Goal: Information Seeking & Learning: Find specific fact

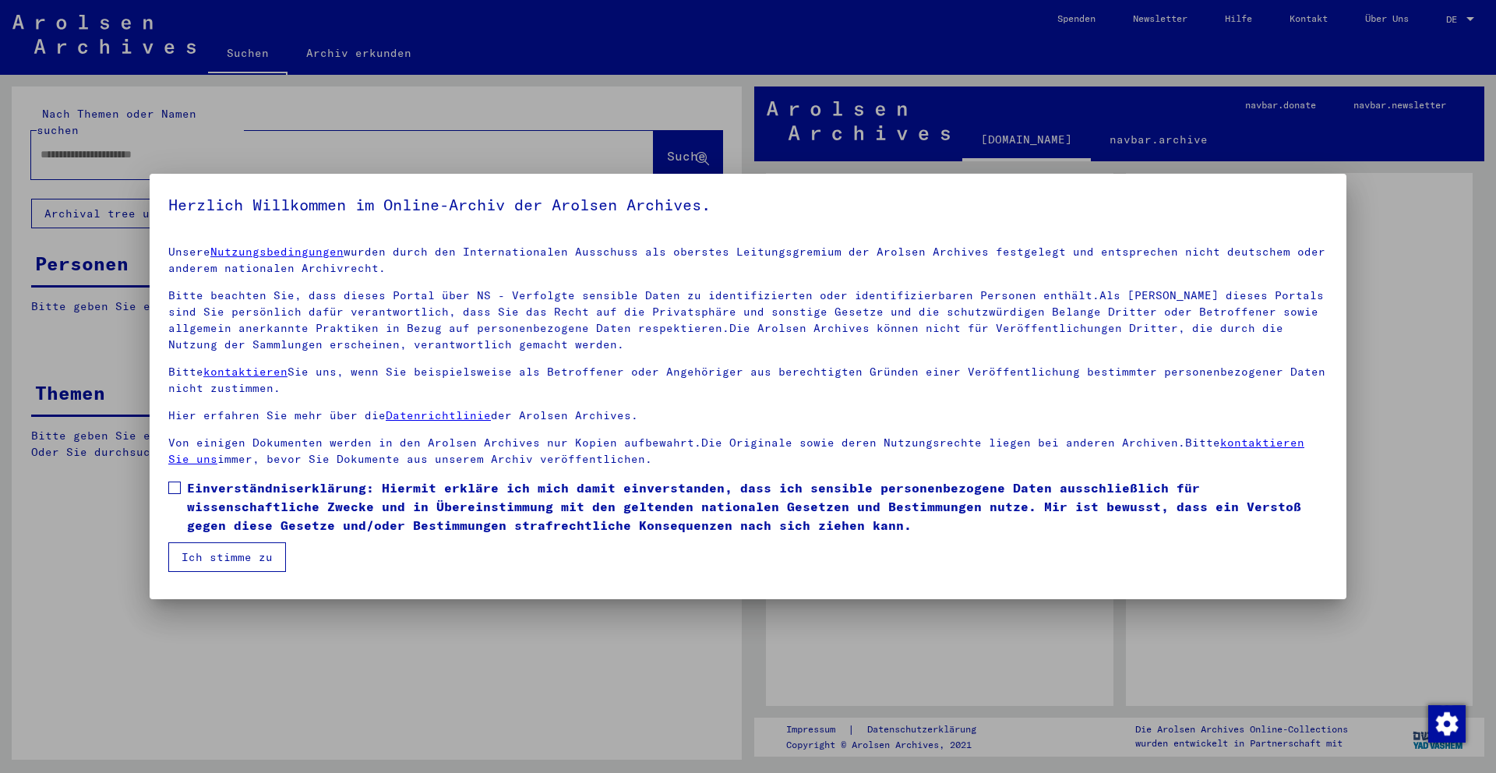
click at [182, 490] on label "Einverständniserklärung: Hiermit erkläre ich mich damit einverstanden, dass ich…" at bounding box center [747, 506] width 1159 height 56
click at [219, 555] on button "Ich stimme zu" at bounding box center [227, 557] width 118 height 30
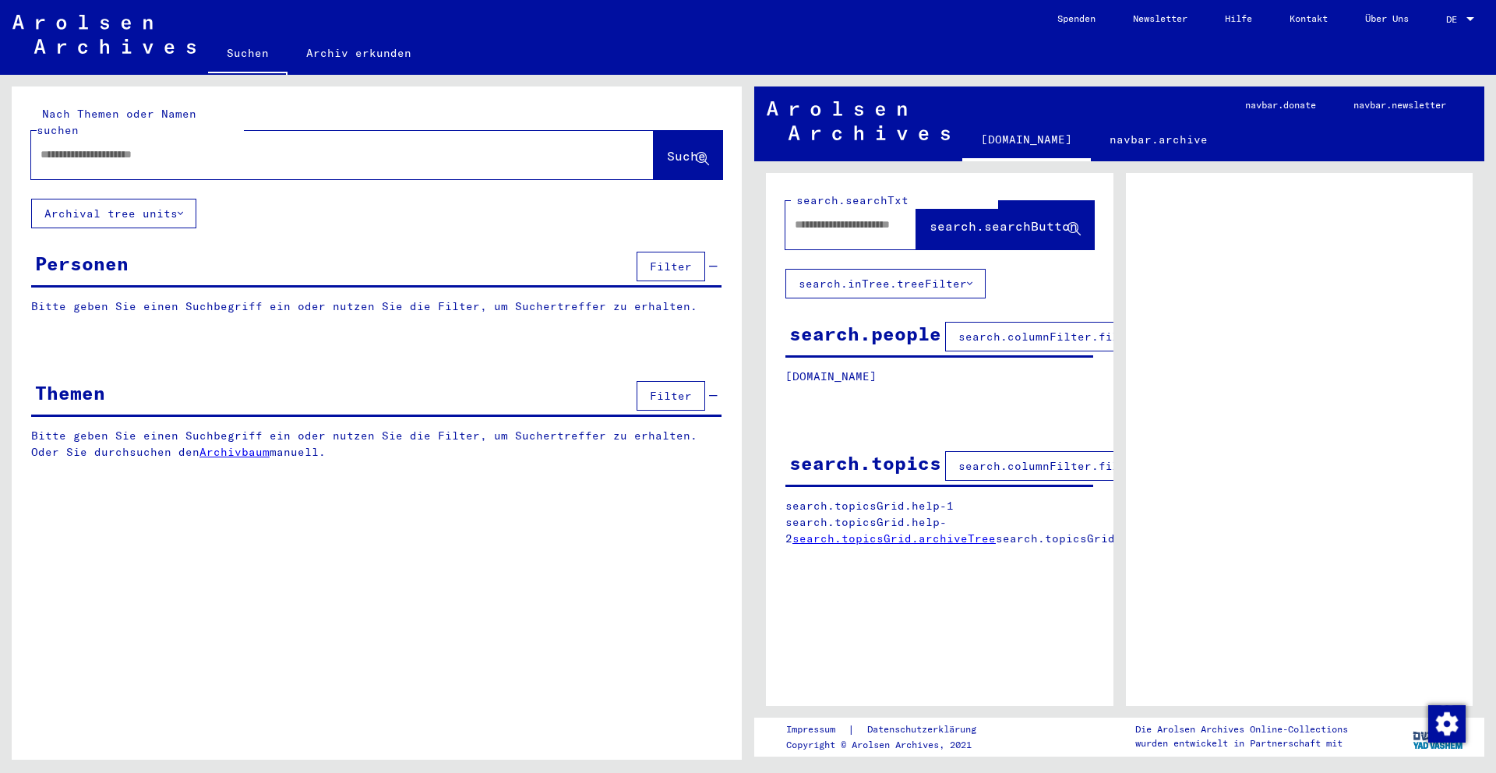
click at [285, 146] on input "text" at bounding box center [329, 154] width 576 height 16
type input "*********"
click at [691, 148] on span "Suche" at bounding box center [686, 156] width 39 height 16
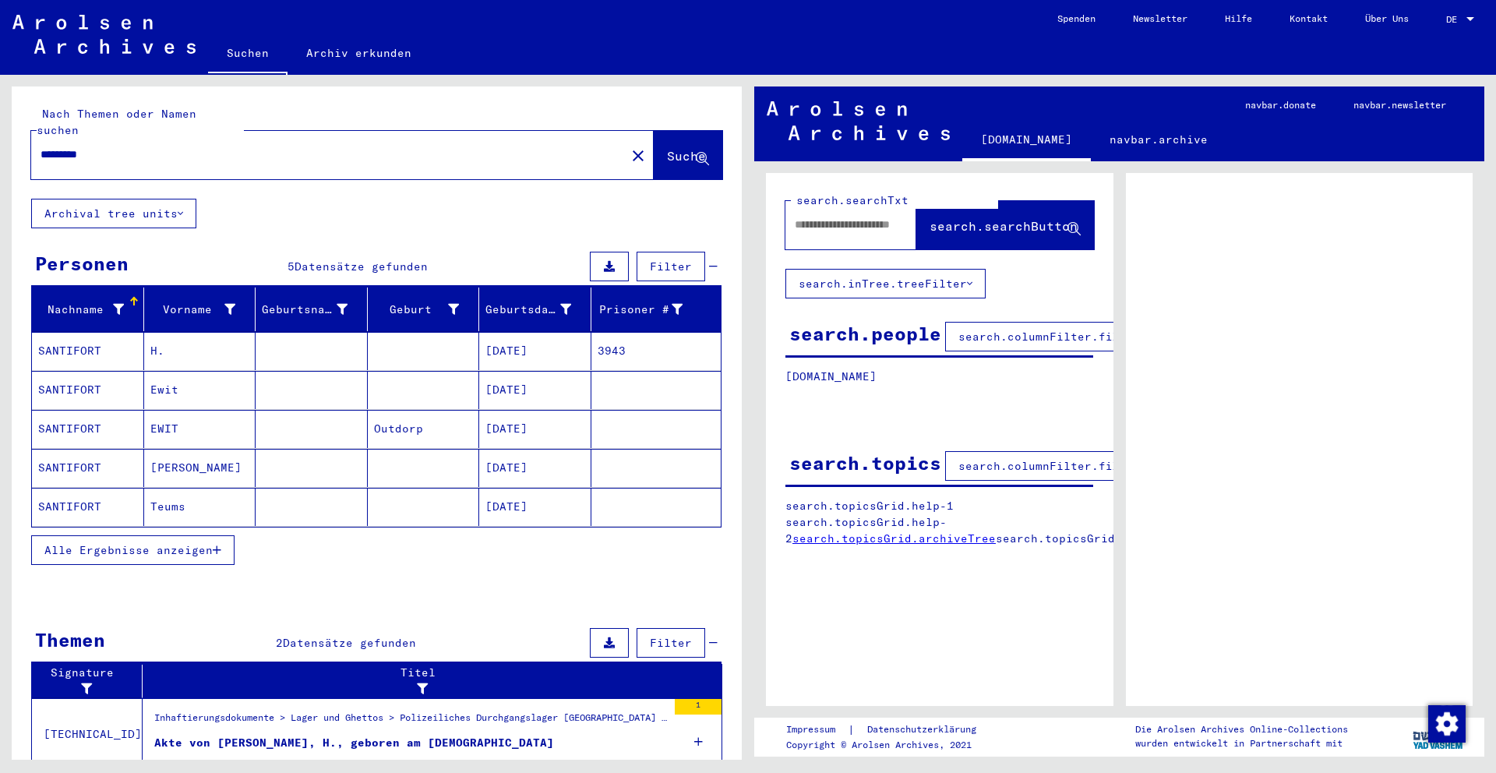
click at [72, 411] on mat-cell "SANTIFORT" at bounding box center [88, 429] width 112 height 38
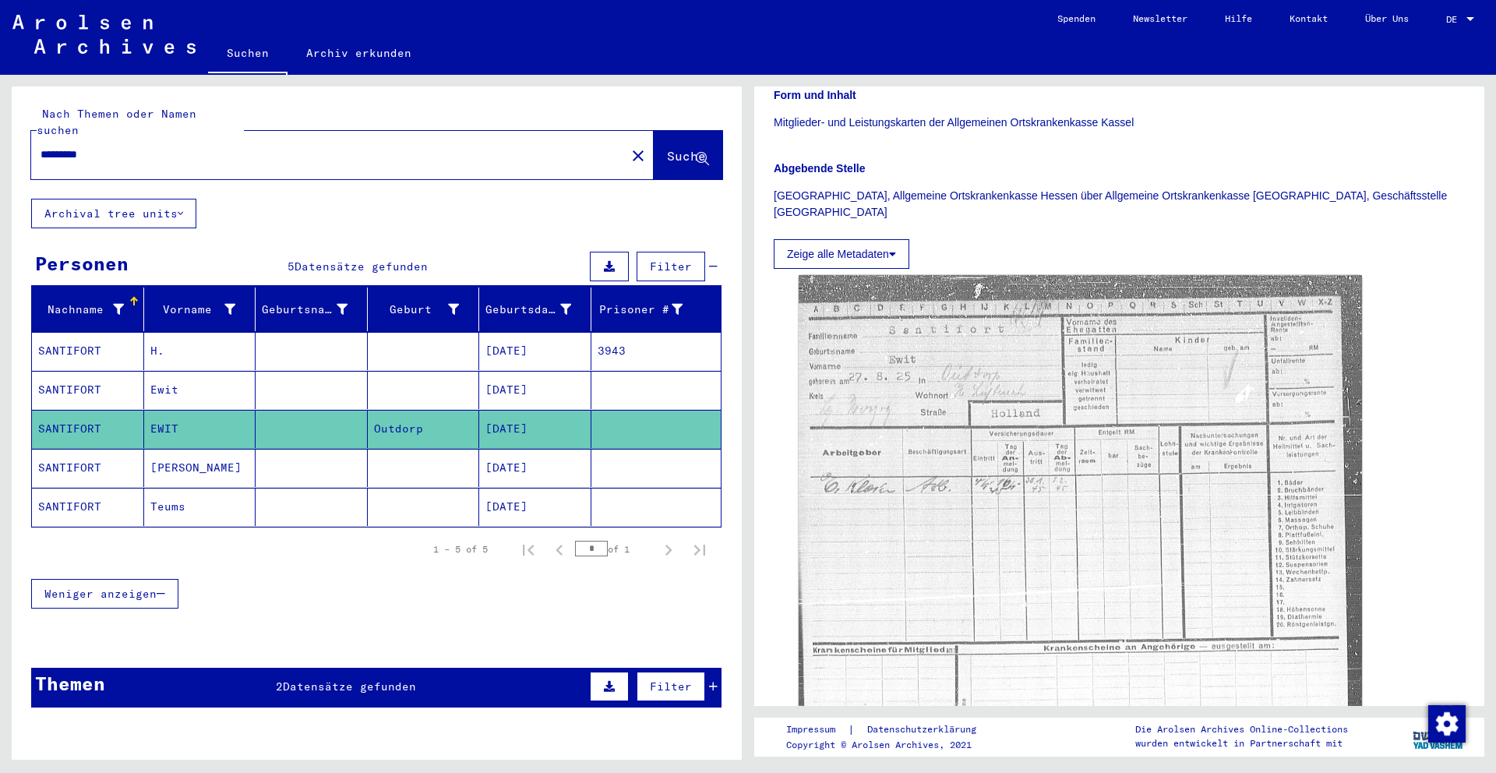
scroll to position [305, 0]
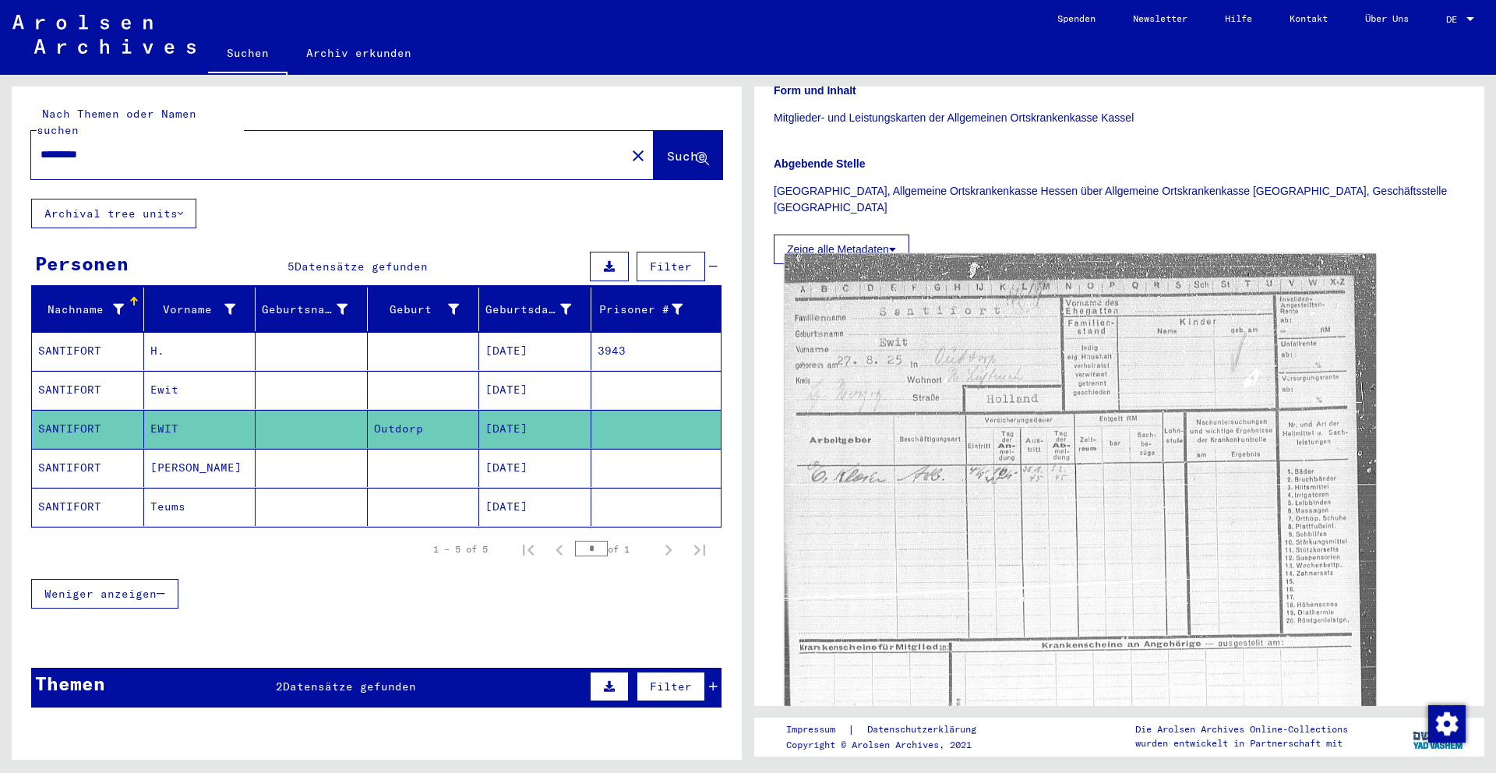
click at [1079, 514] on img at bounding box center [1080, 600] width 591 height 692
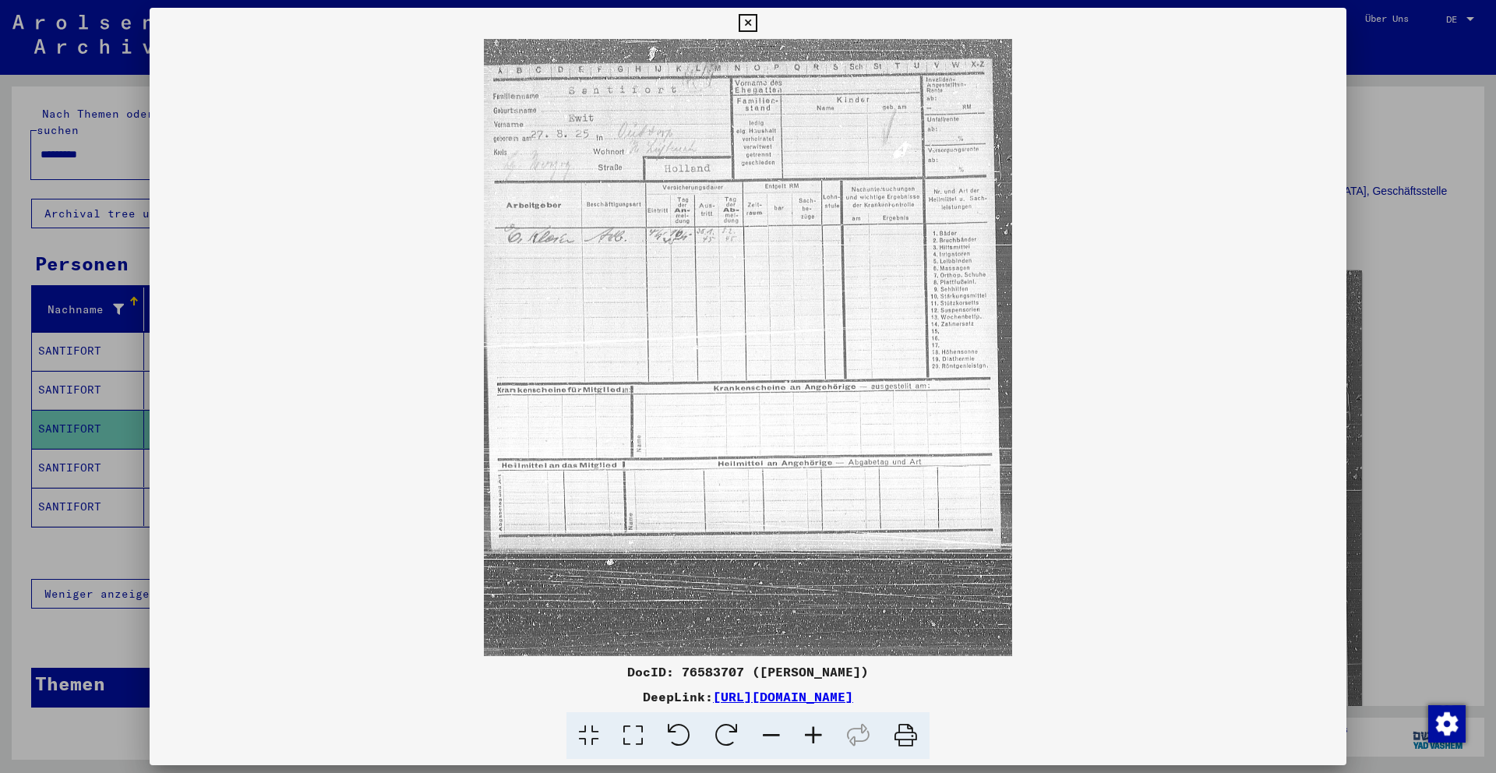
click at [805, 738] on icon at bounding box center [813, 736] width 42 height 48
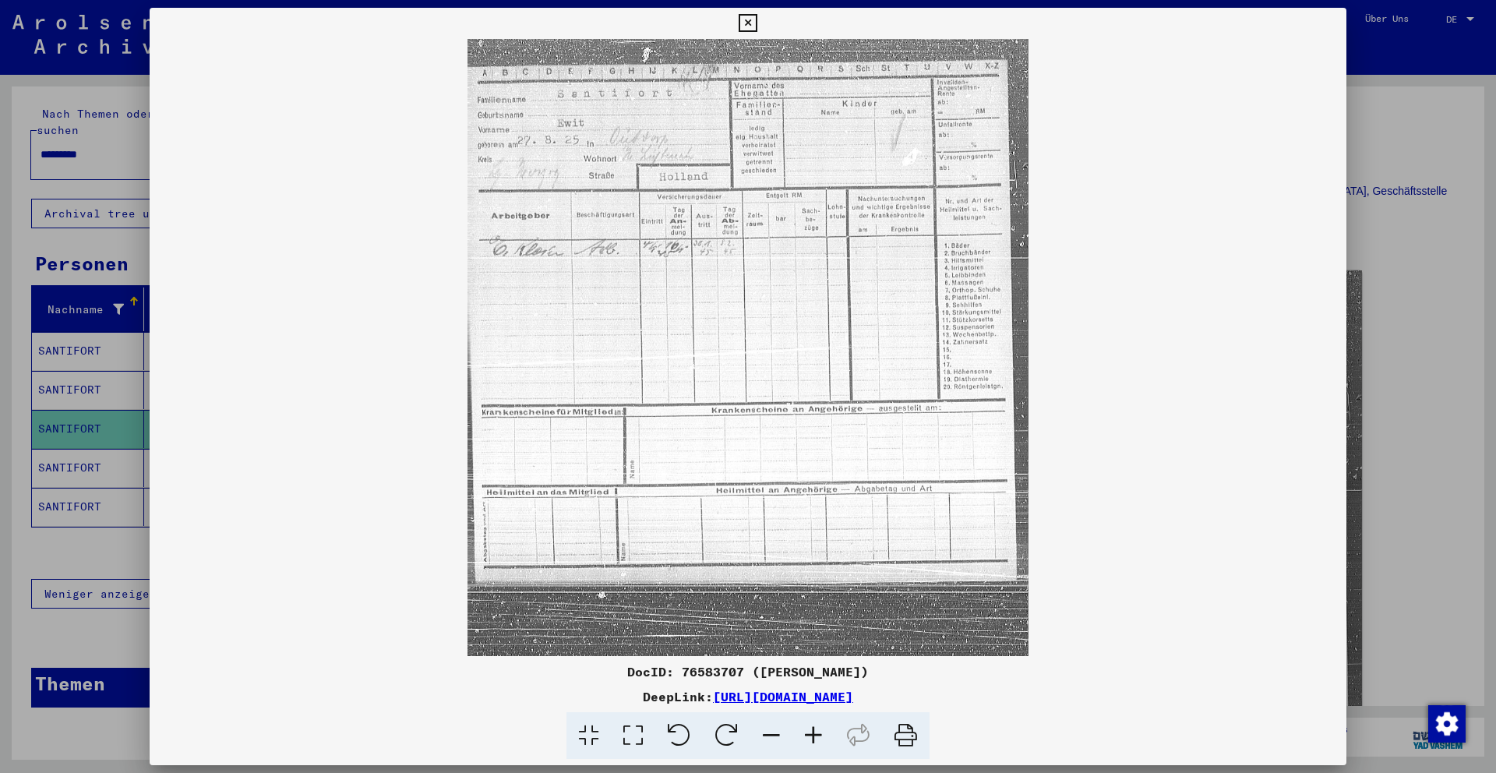
click at [810, 737] on icon at bounding box center [813, 736] width 42 height 48
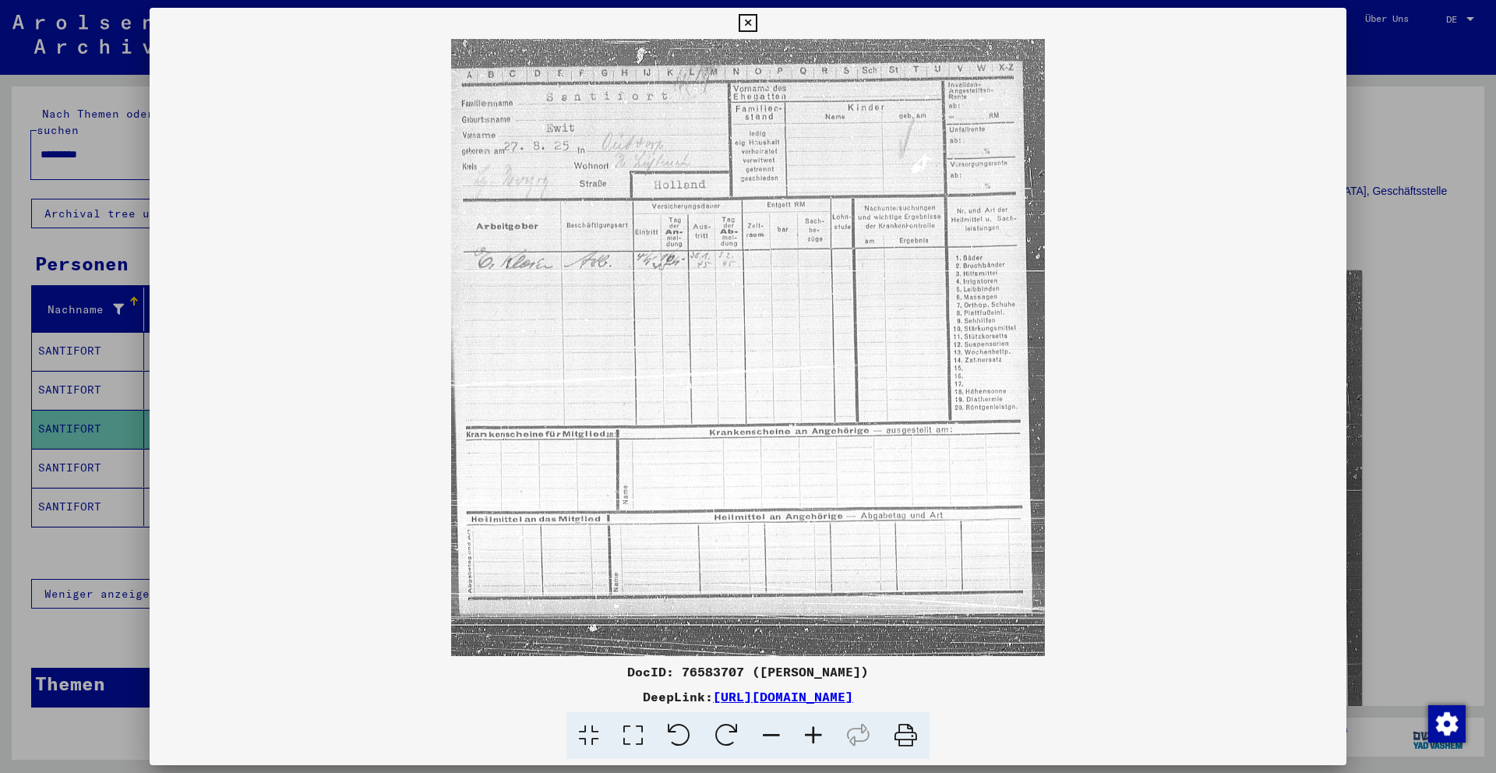
click at [810, 737] on icon at bounding box center [813, 736] width 42 height 48
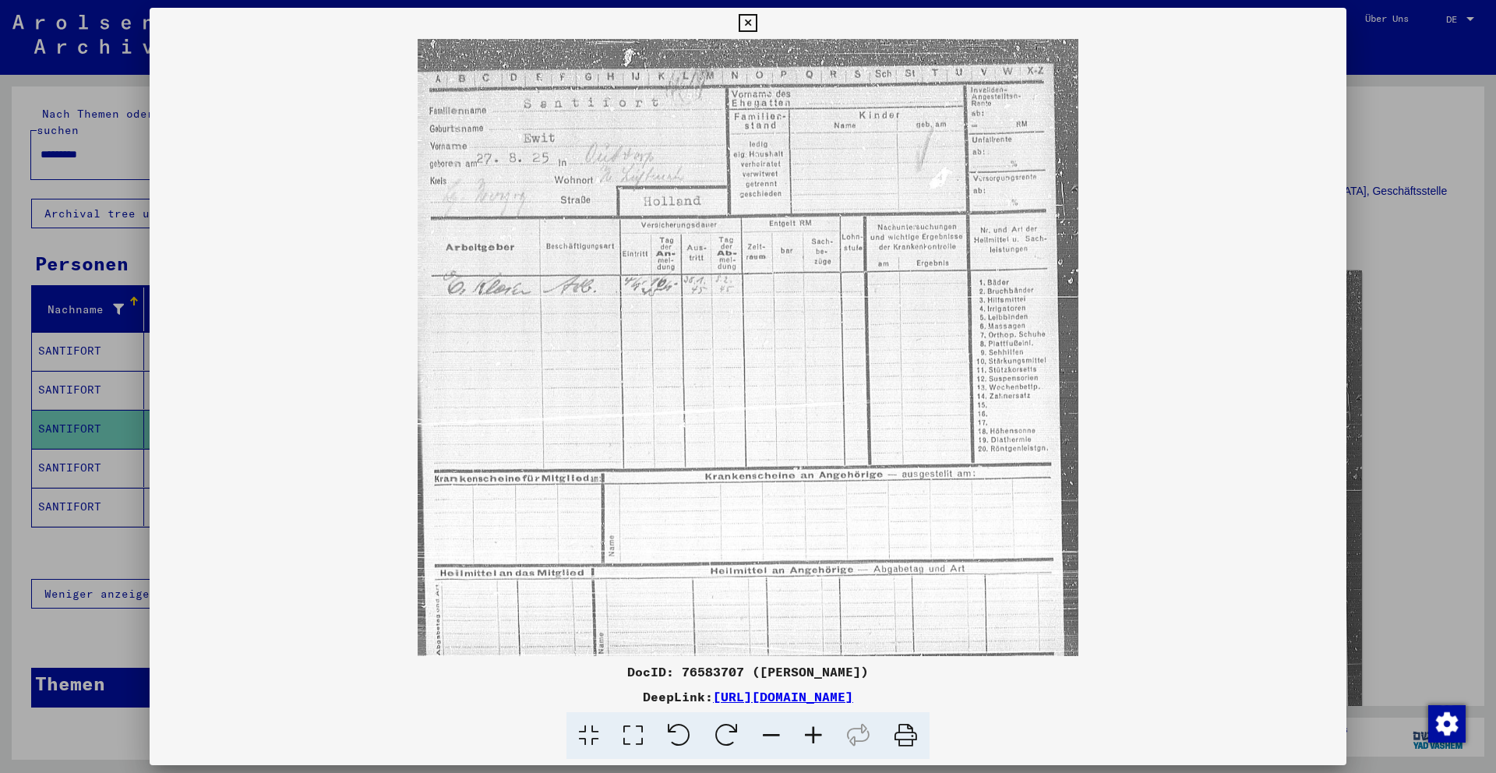
click at [810, 737] on icon at bounding box center [813, 736] width 42 height 48
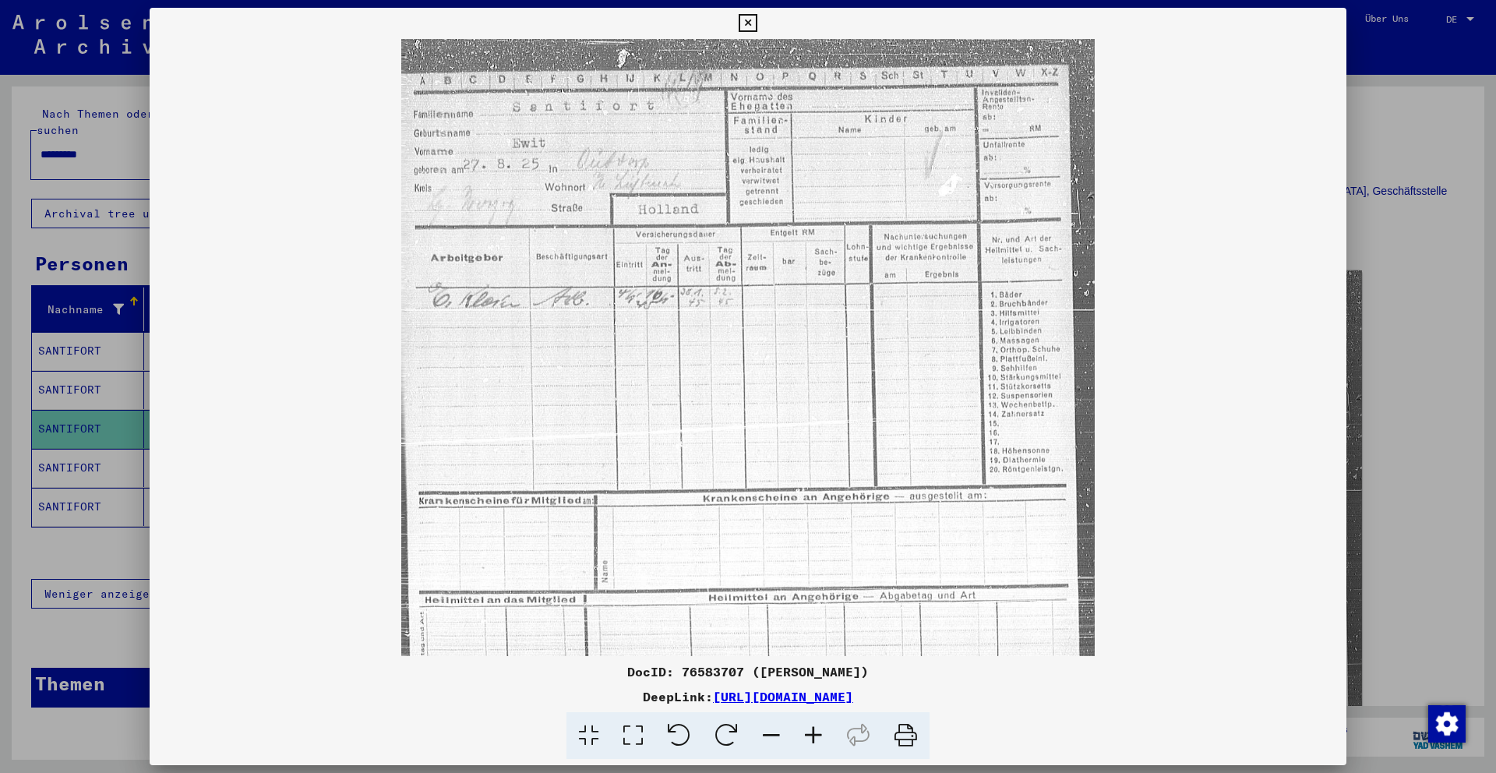
click at [810, 737] on icon at bounding box center [813, 736] width 42 height 48
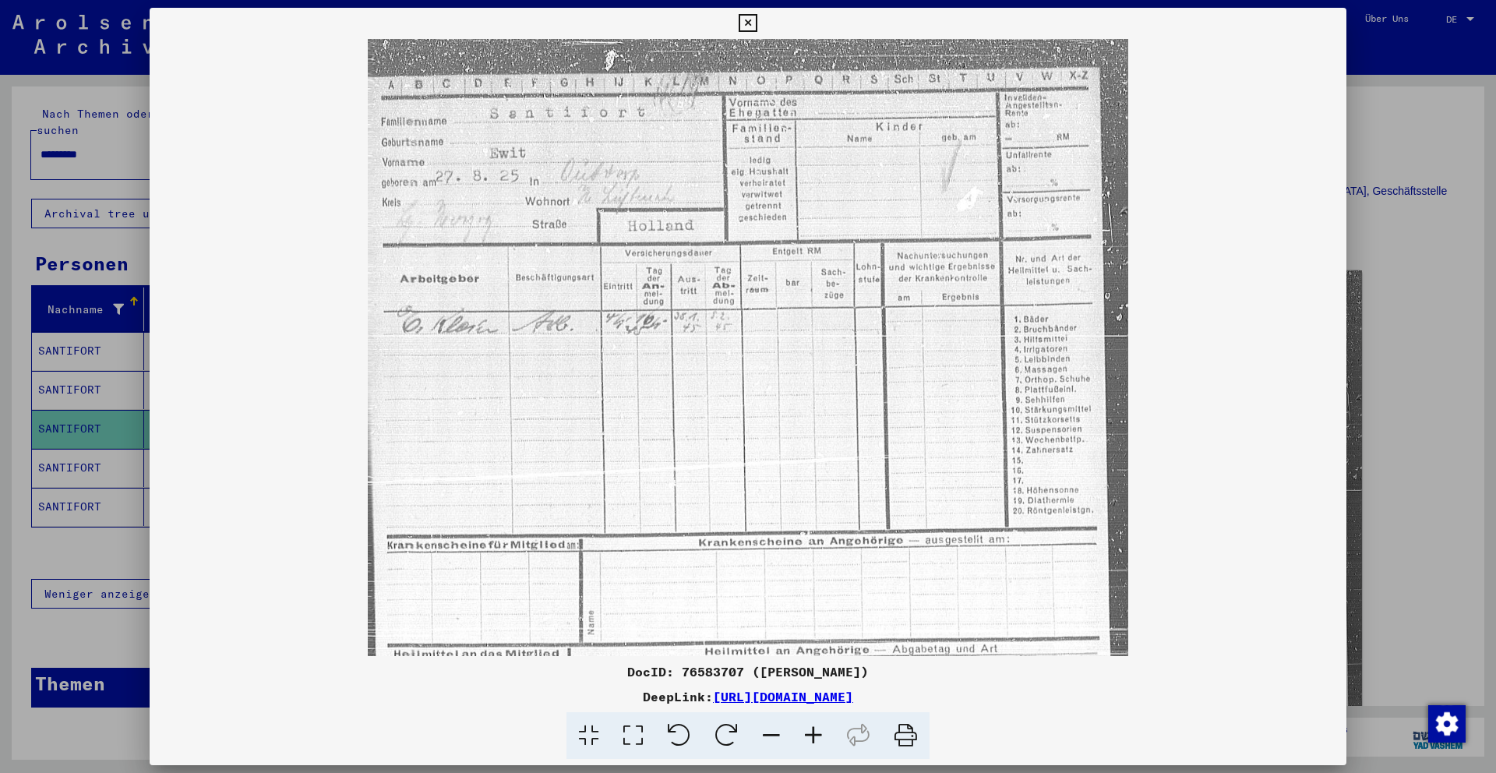
click at [810, 737] on icon at bounding box center [813, 736] width 42 height 48
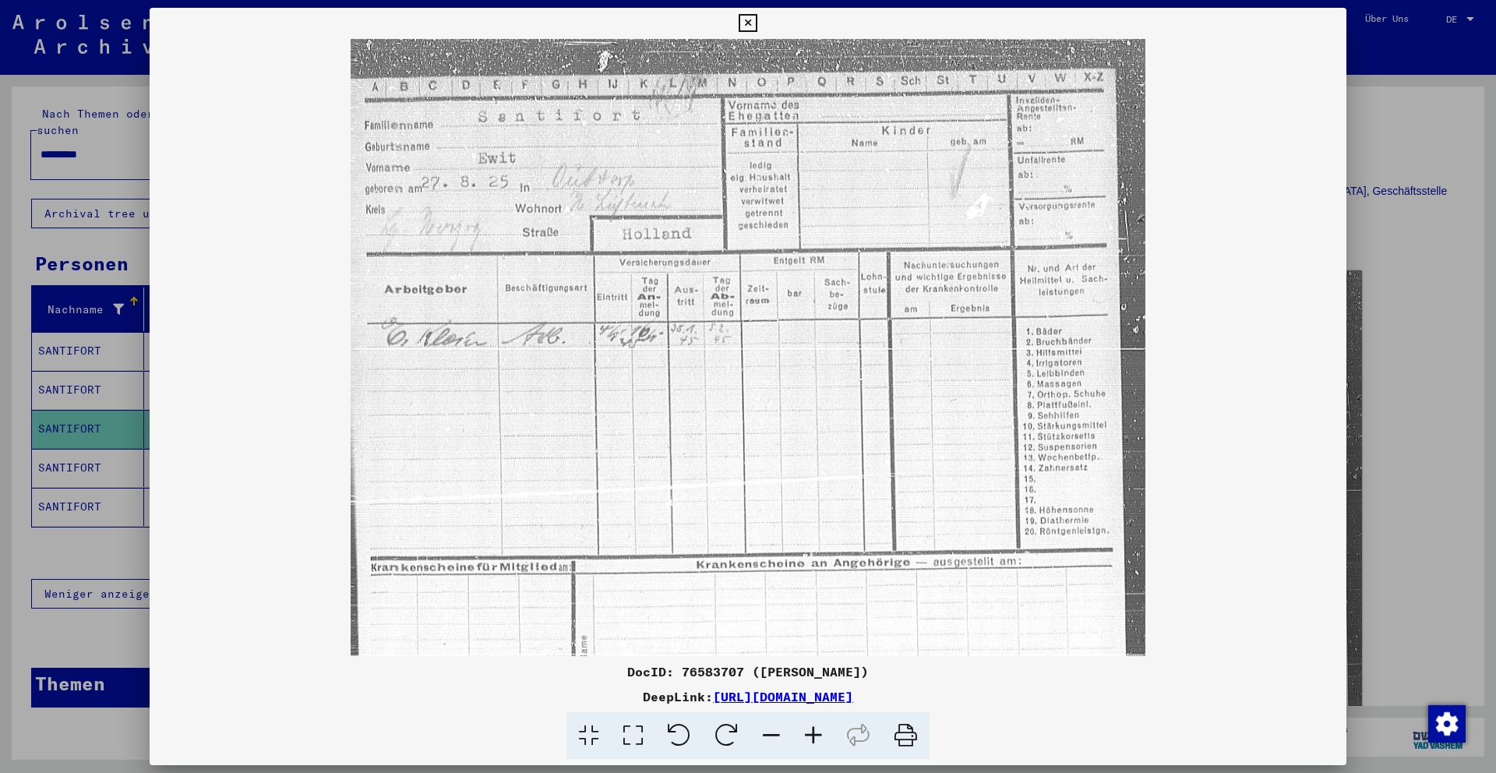
click at [808, 737] on icon at bounding box center [813, 736] width 42 height 48
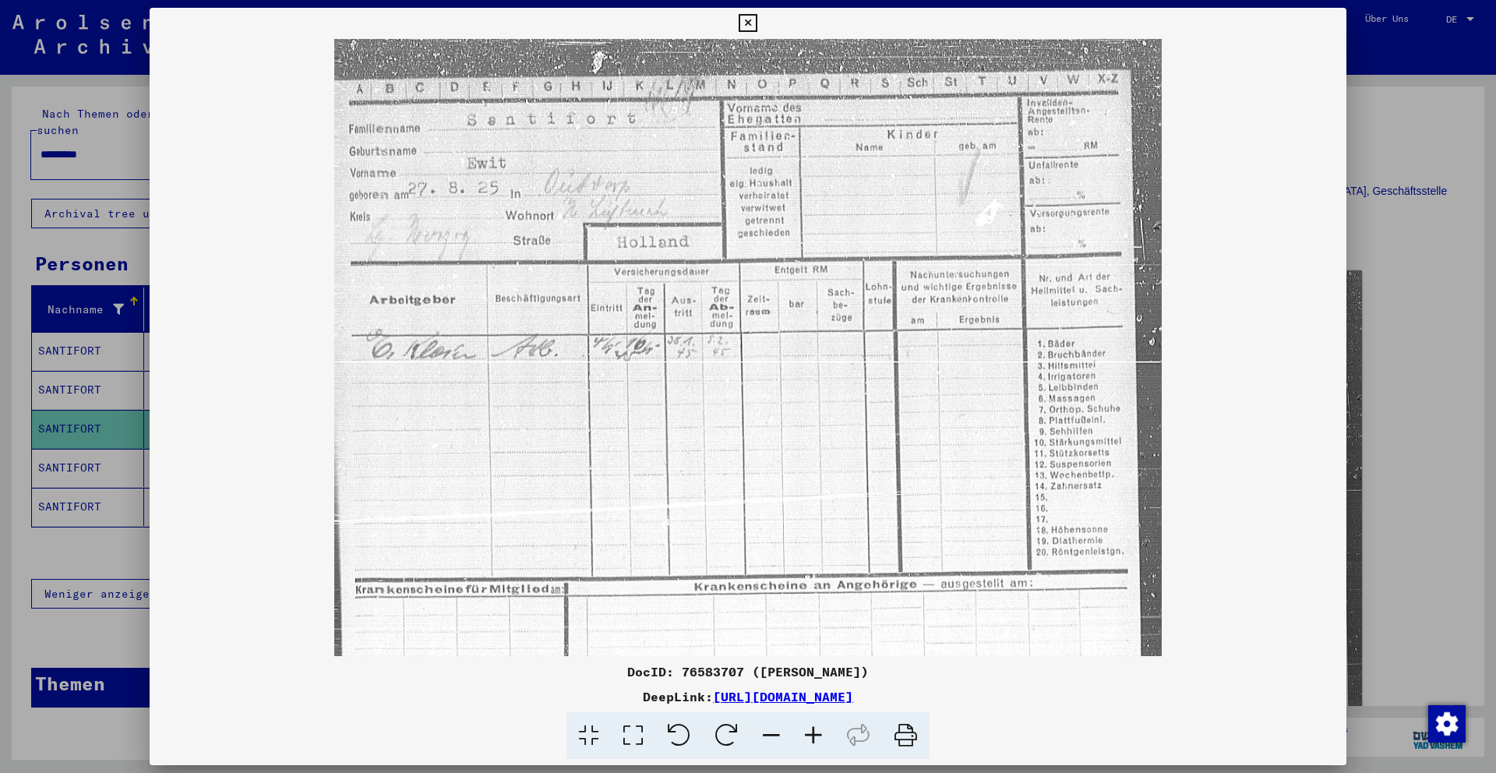
click at [807, 737] on icon at bounding box center [813, 736] width 42 height 48
click at [805, 737] on icon at bounding box center [813, 736] width 42 height 48
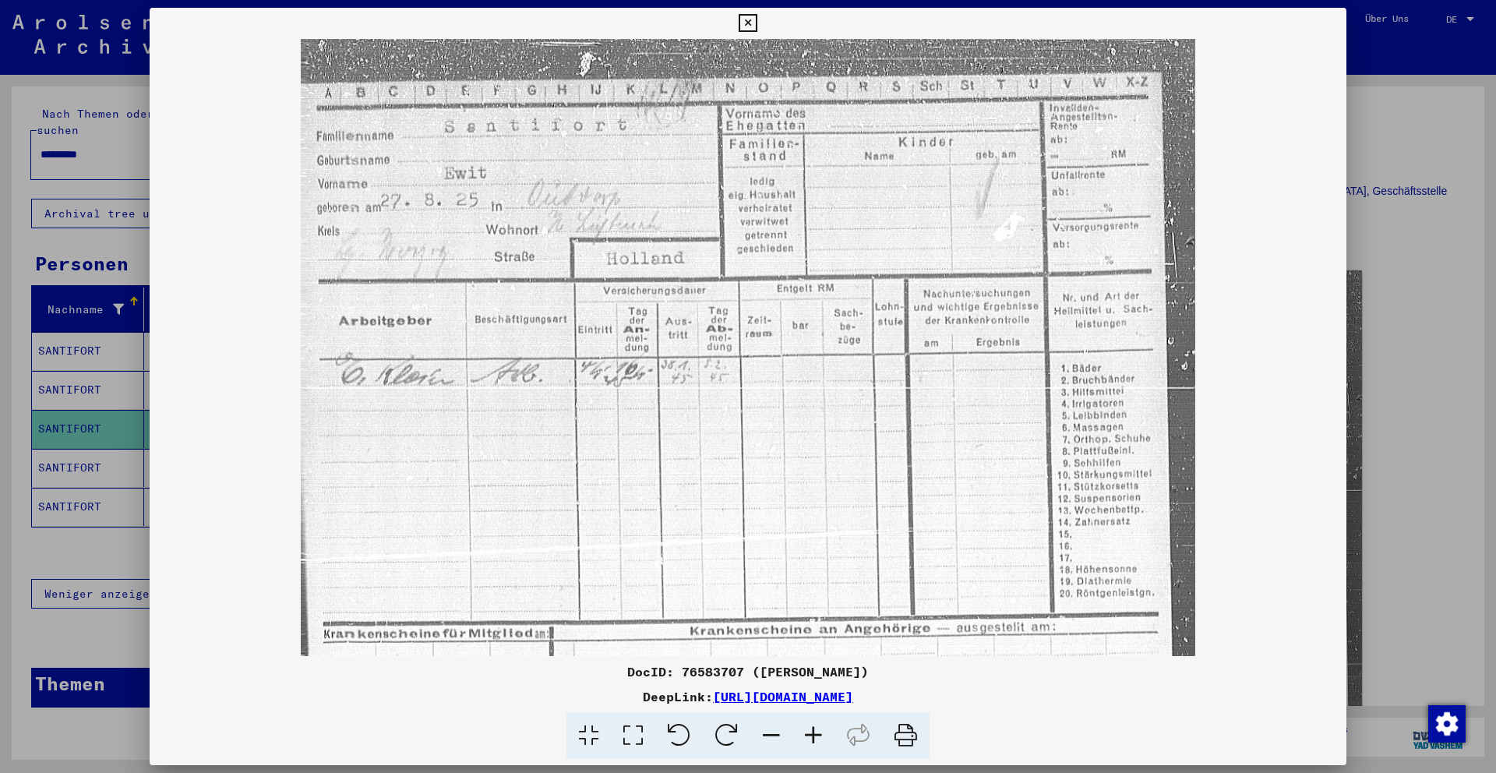
click at [804, 737] on icon at bounding box center [813, 736] width 42 height 48
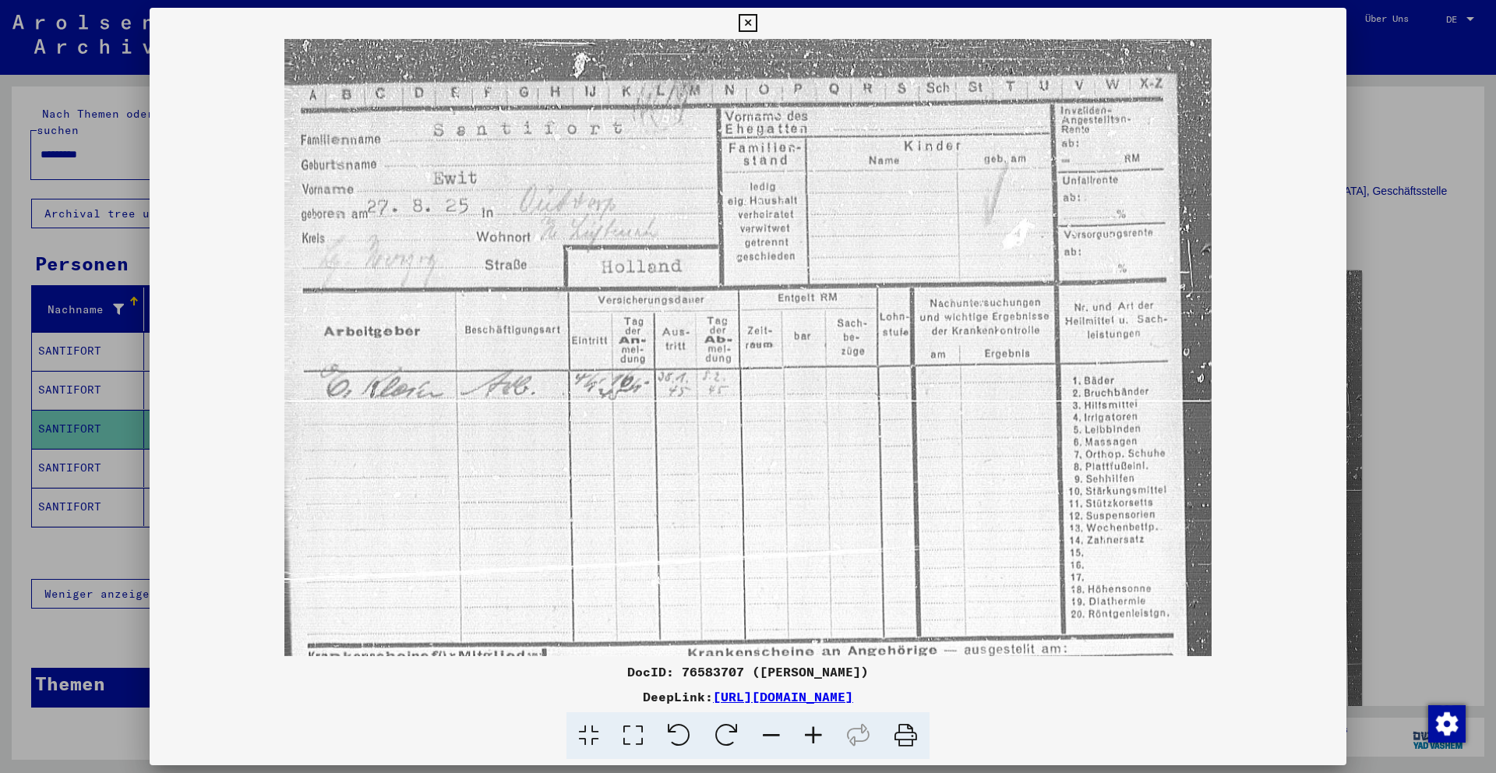
drag, startPoint x: 588, startPoint y: 272, endPoint x: 714, endPoint y: 419, distance: 193.4
click at [710, 408] on img at bounding box center [747, 581] width 927 height 1084
click at [749, 21] on icon at bounding box center [748, 23] width 18 height 19
